Goal: Task Accomplishment & Management: Manage account settings

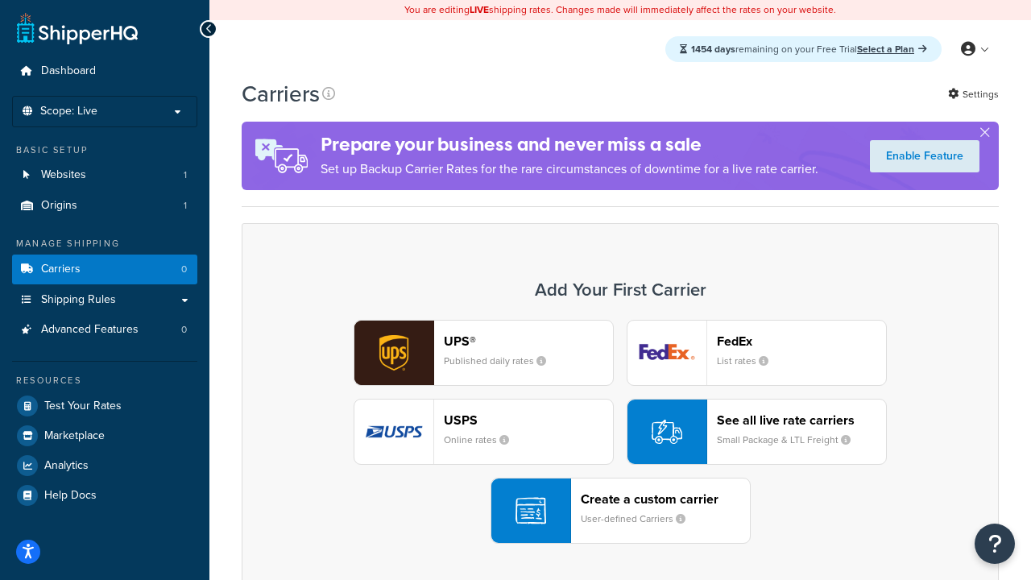
click at [620, 432] on div "UPS® Published daily rates FedEx List rates USPS Online rates See all live rate…" at bounding box center [620, 432] width 723 height 224
click at [801, 341] on header "FedEx" at bounding box center [801, 340] width 169 height 15
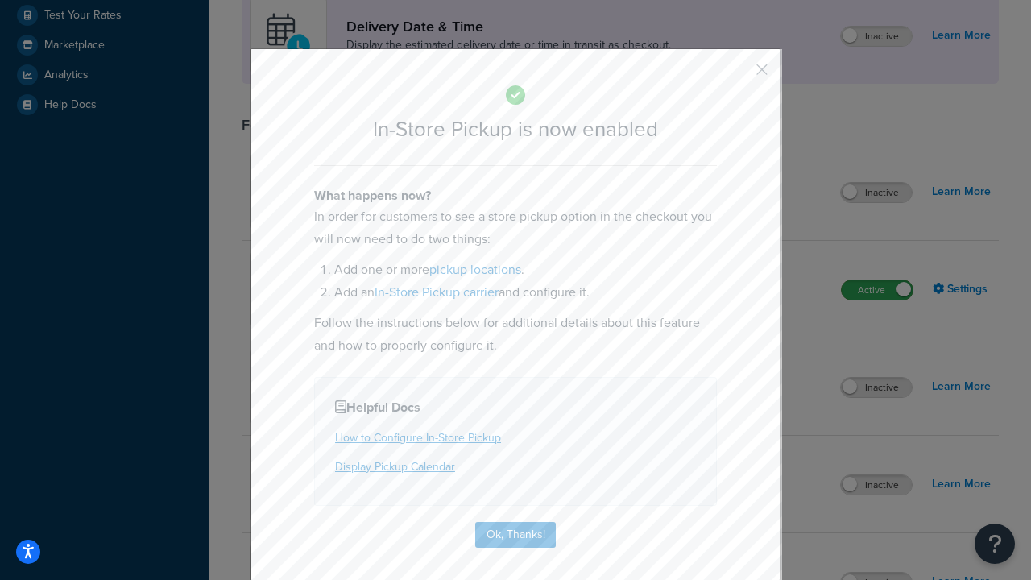
scroll to position [452, 0]
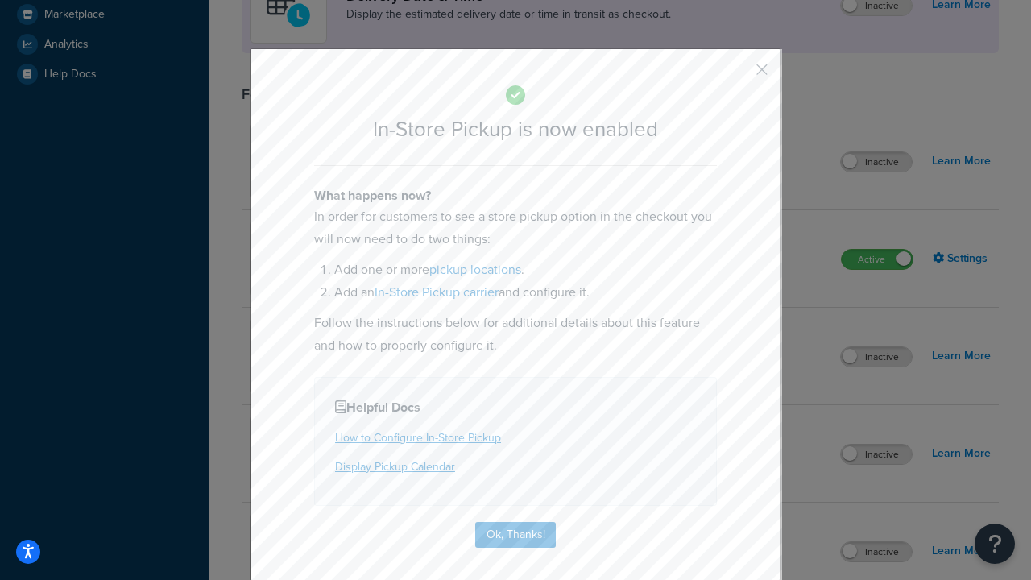
click at [738, 75] on button "button" at bounding box center [738, 75] width 4 height 4
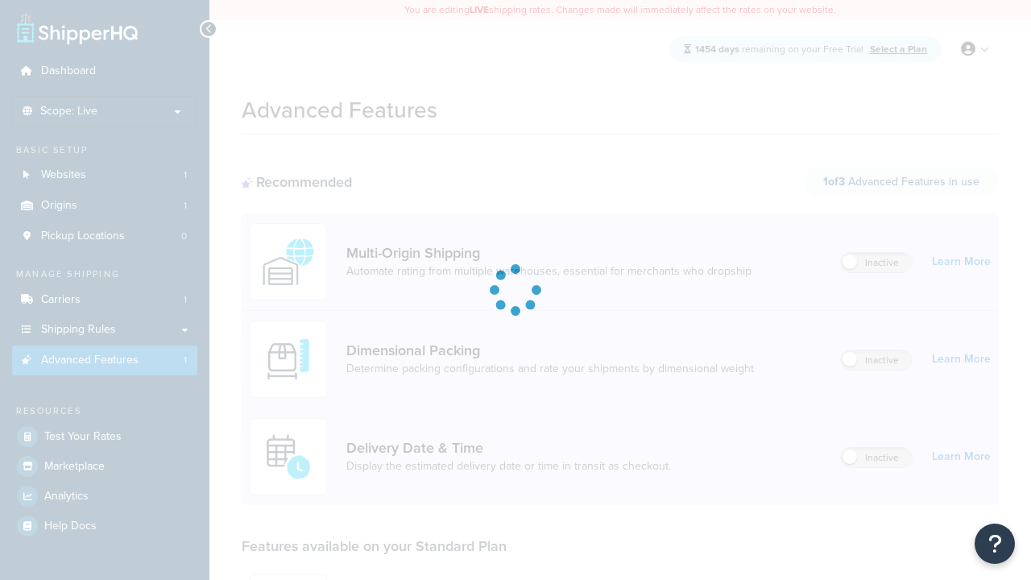
scroll to position [421, 0]
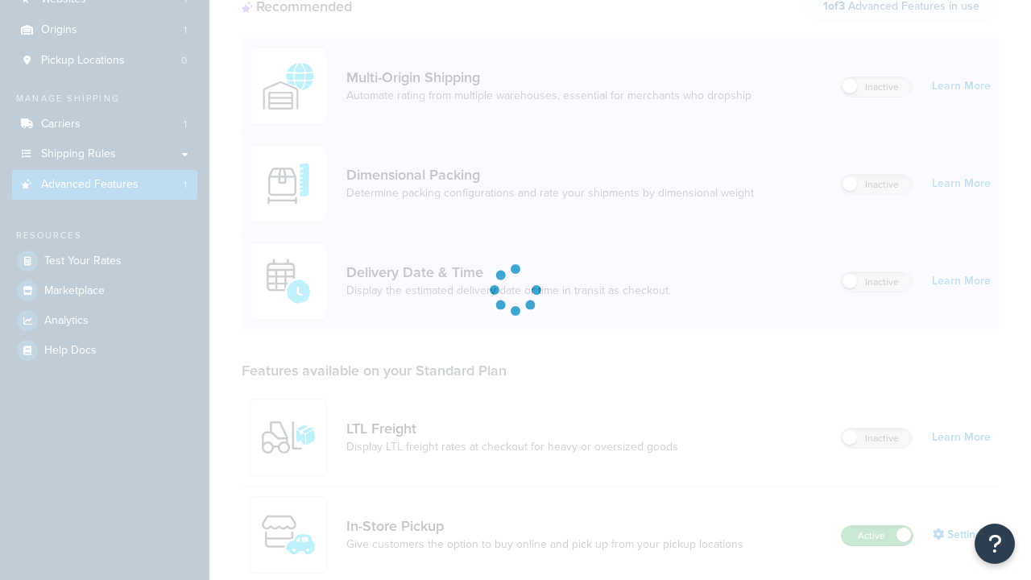
click at [877, 526] on label "Active" at bounding box center [877, 535] width 71 height 19
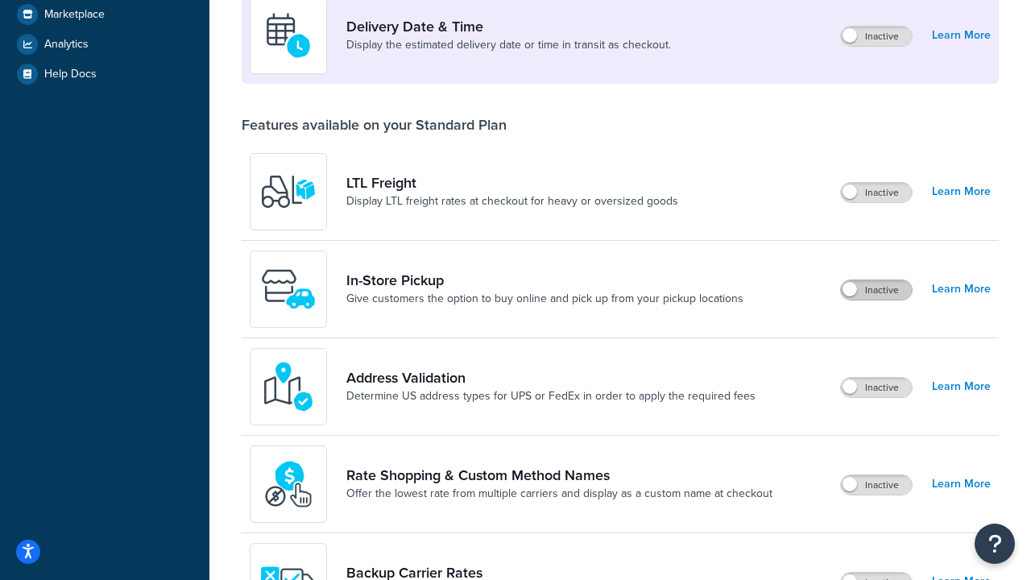
scroll to position [391, 0]
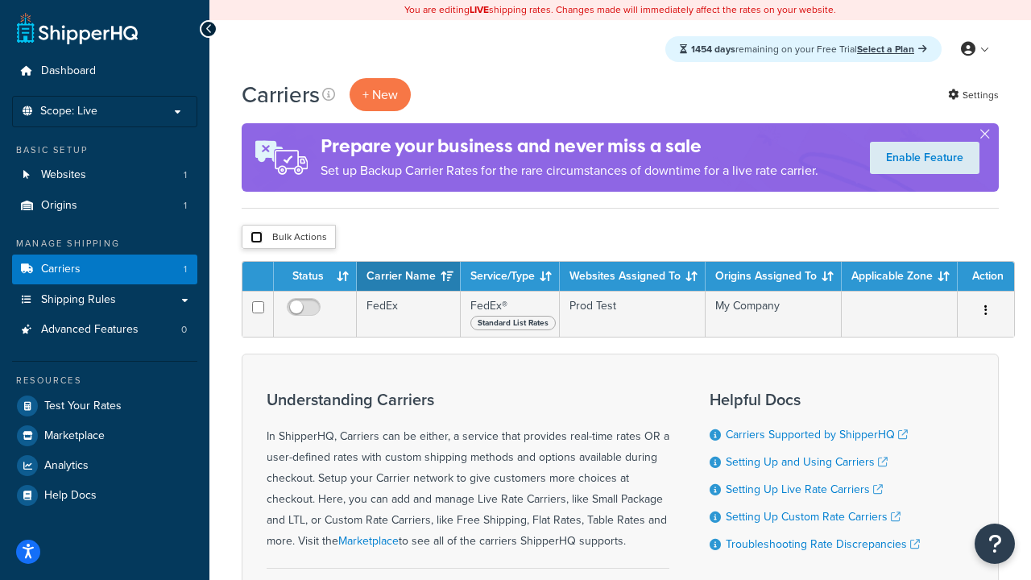
click at [256, 238] on input "checkbox" at bounding box center [256, 237] width 12 height 12
checkbox input "true"
click at [0, 0] on button "Delete" at bounding box center [0, 0] width 0 height 0
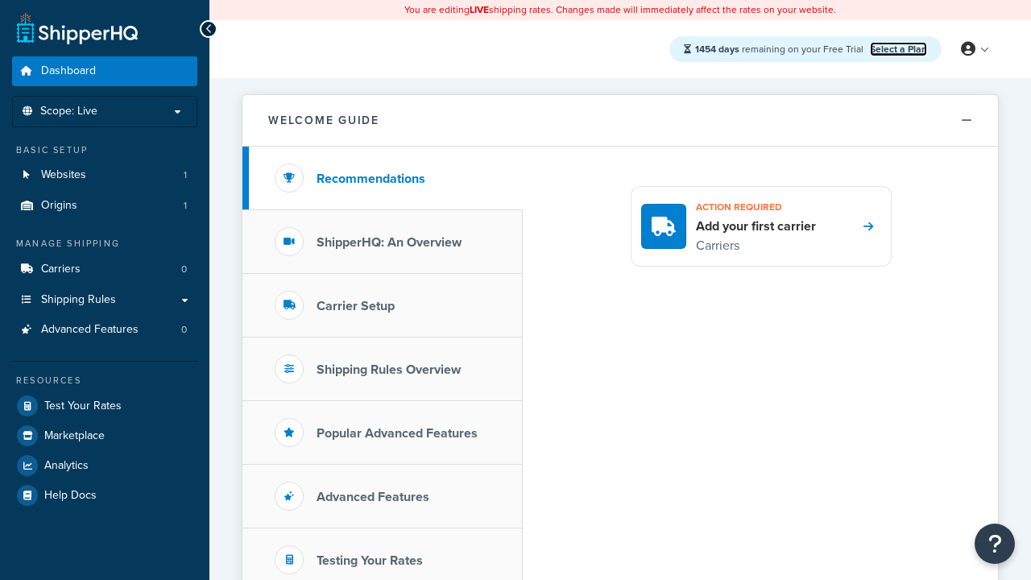
click at [898, 48] on link "Select a Plan" at bounding box center [898, 49] width 57 height 14
